Goal: Information Seeking & Learning: Compare options

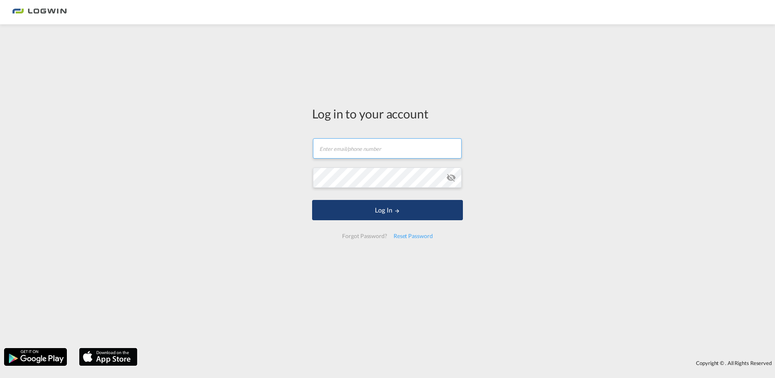
type input "[PERSON_NAME][EMAIL_ADDRESS][DOMAIN_NAME]"
click at [375, 212] on button "Log In" at bounding box center [387, 210] width 151 height 20
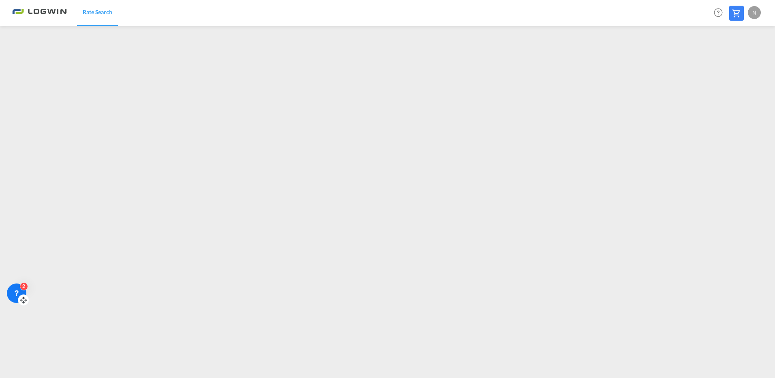
click at [23, 285] on div "2" at bounding box center [24, 286] width 8 height 8
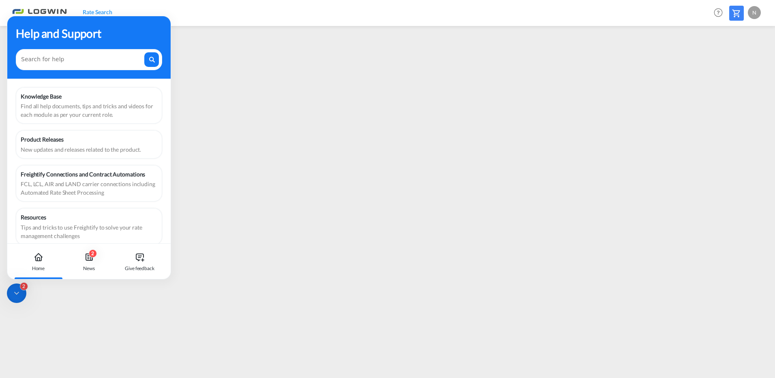
click at [17, 284] on div "2" at bounding box center [16, 292] width 19 height 19
